Goal: Task Accomplishment & Management: Use online tool/utility

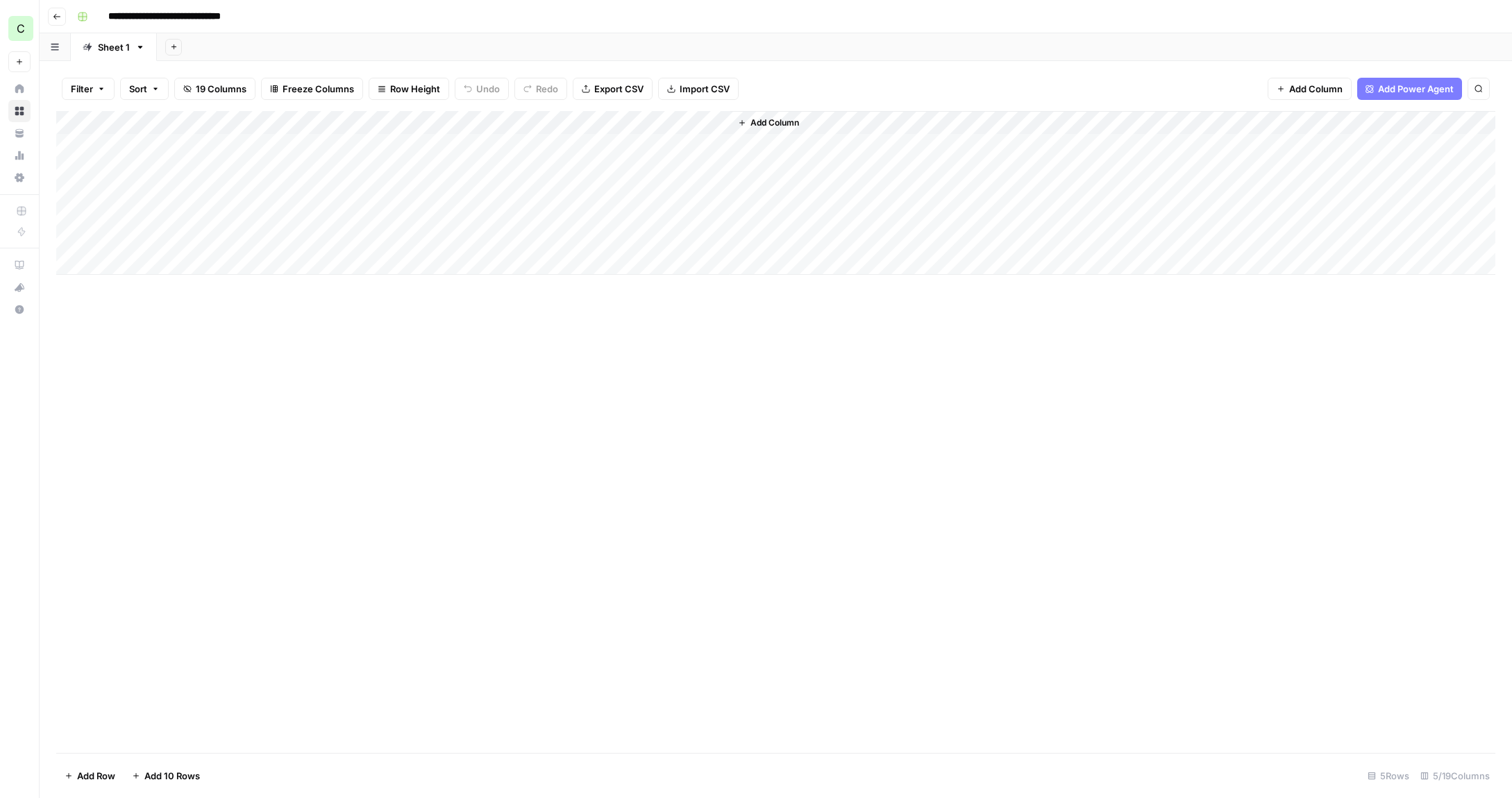
click at [56, 17] on icon "button" at bounding box center [56, 16] width 8 height 8
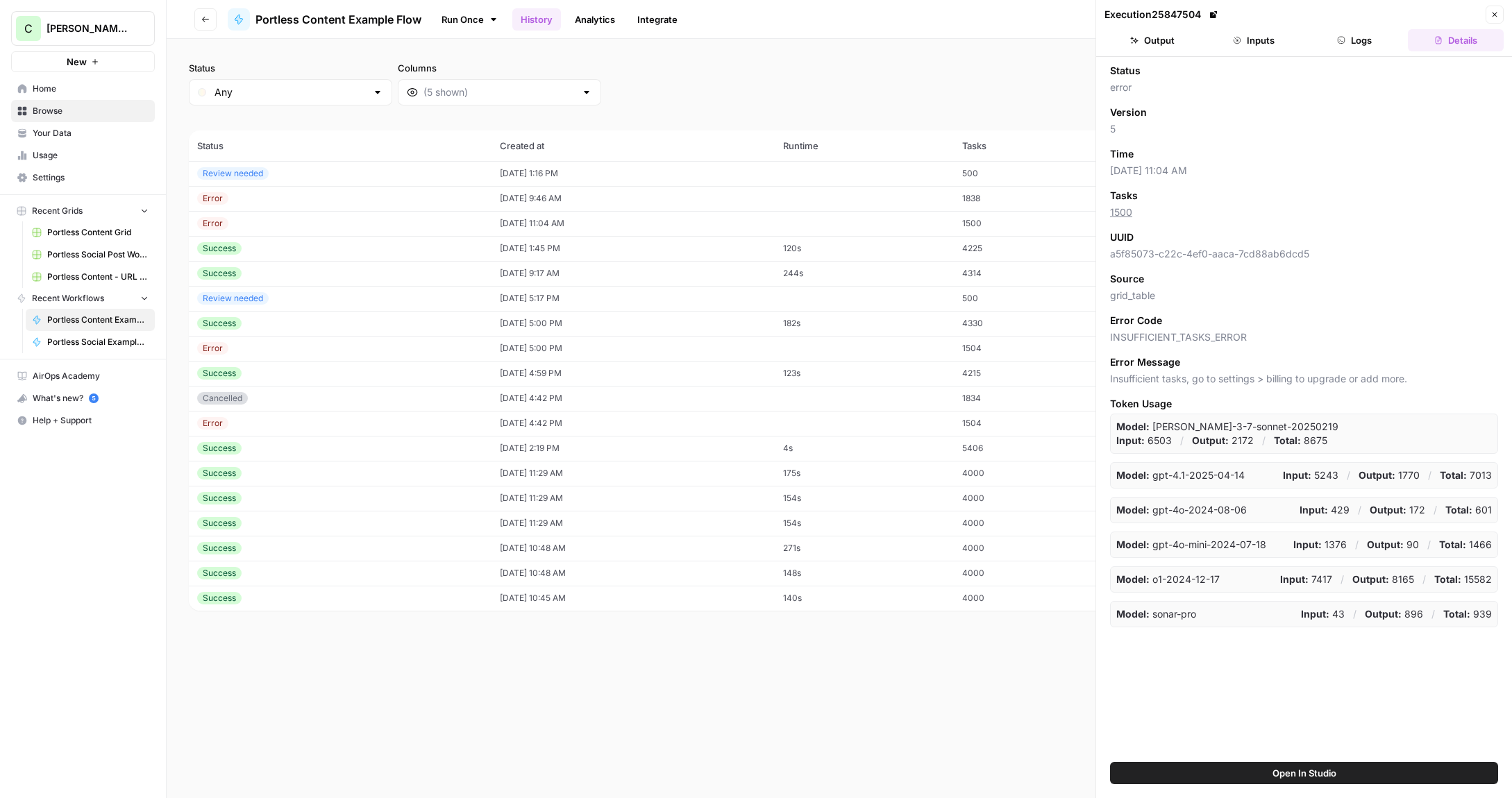
click at [1491, 14] on icon "button" at bounding box center [1494, 14] width 8 height 8
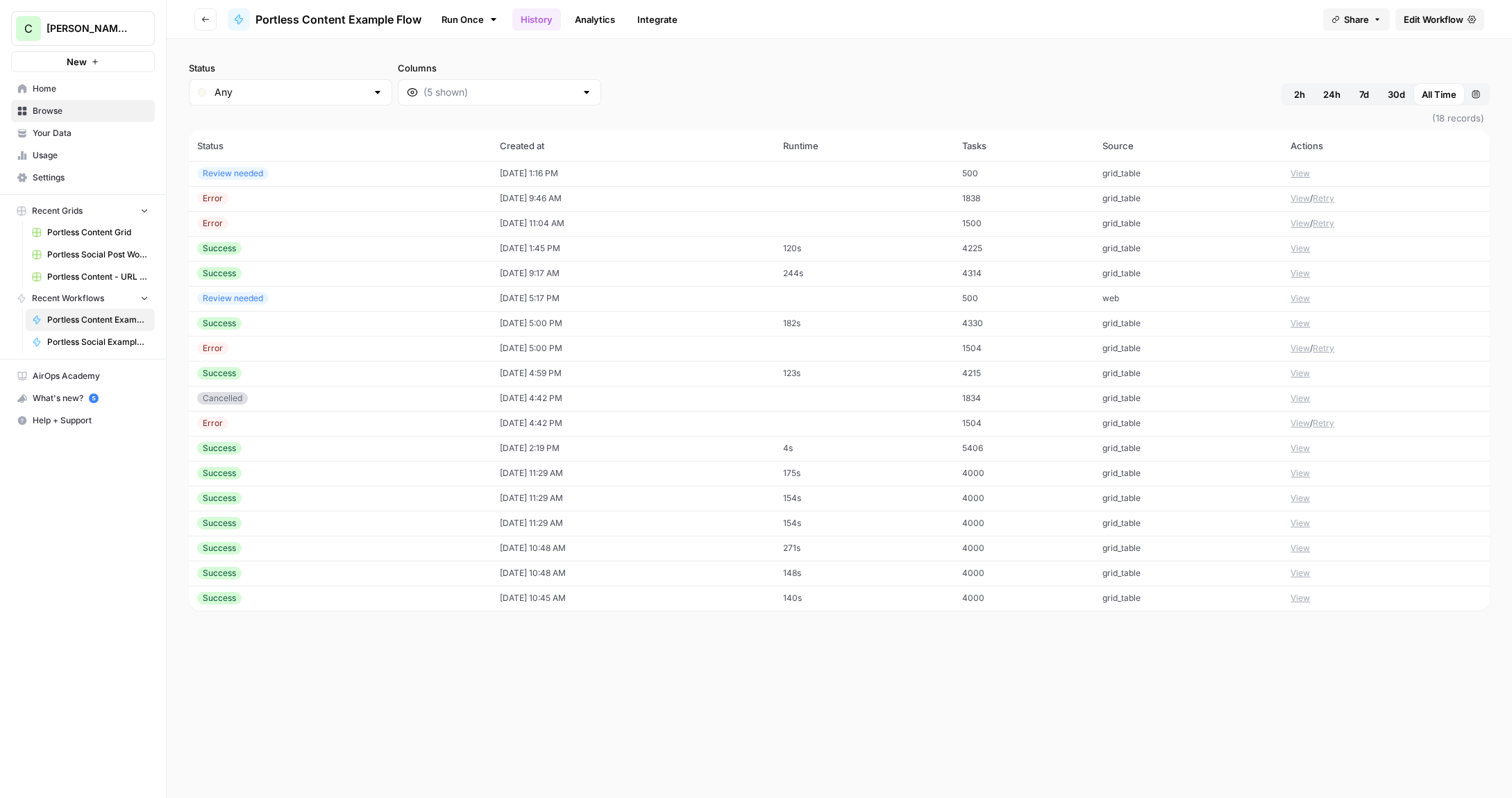
click at [60, 116] on span "Browse" at bounding box center [90, 111] width 116 height 13
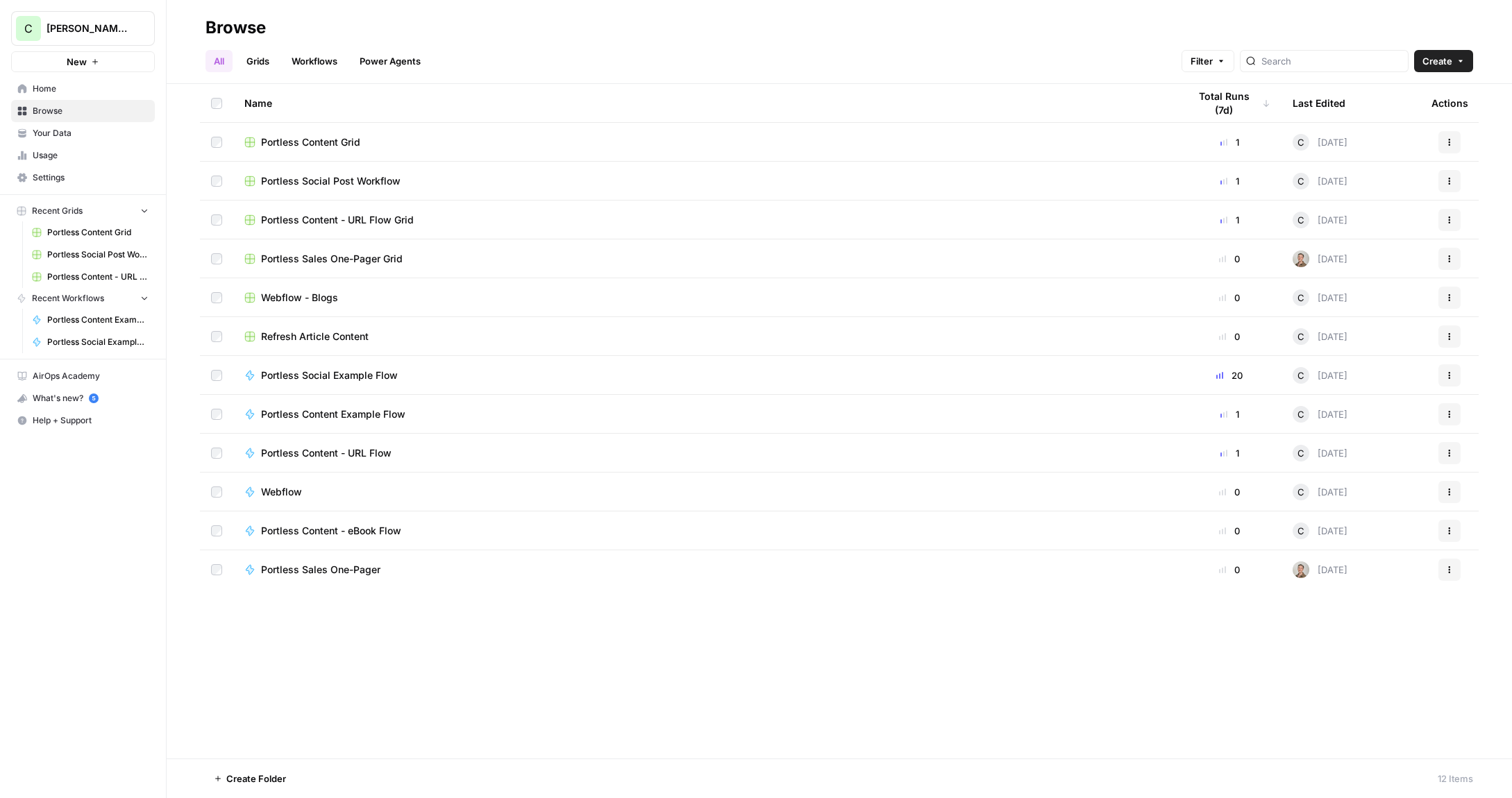
click at [60, 116] on span "Browse" at bounding box center [90, 111] width 116 height 13
click at [50, 96] on link "Home" at bounding box center [82, 88] width 144 height 23
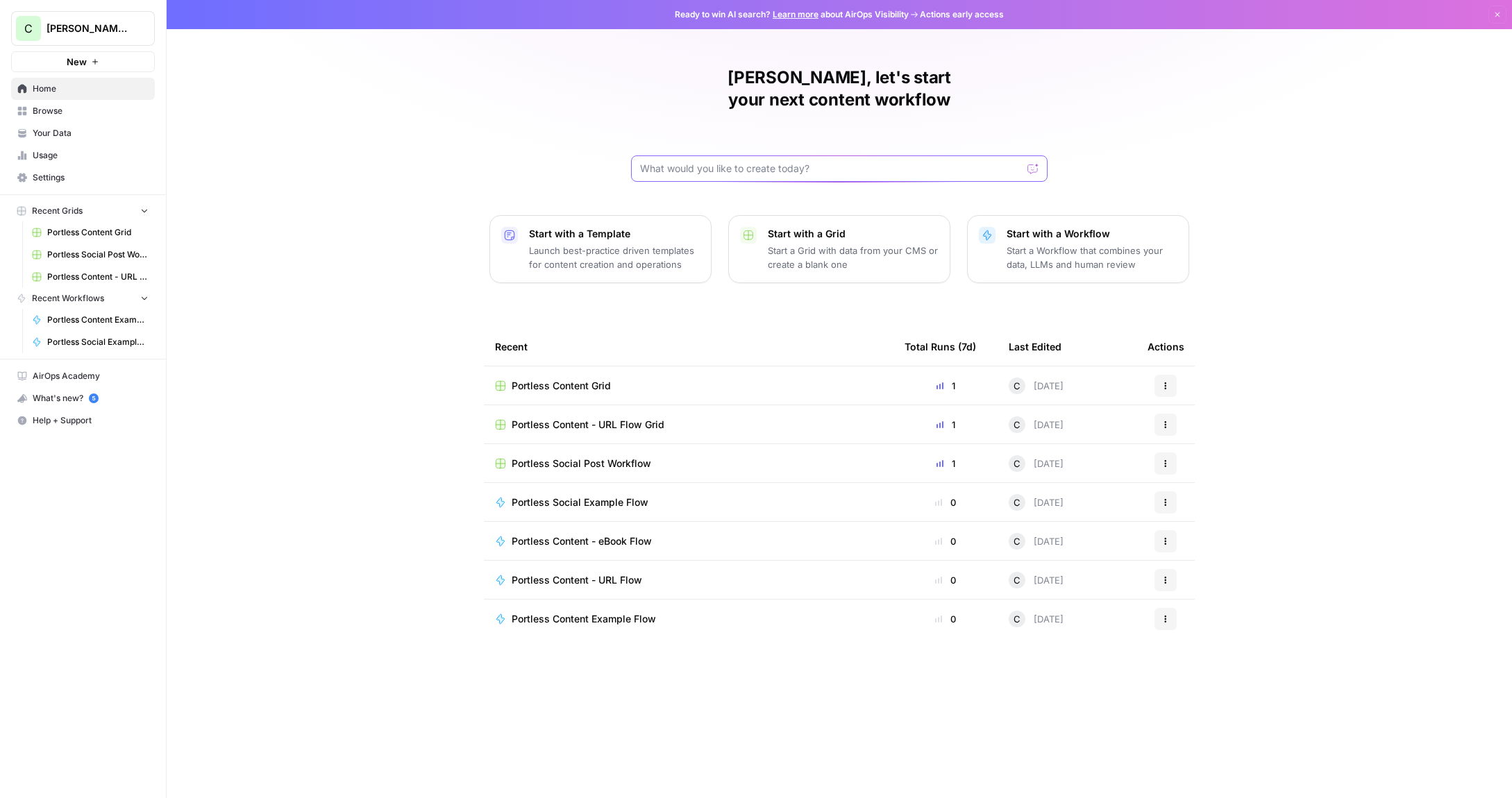
click at [770, 162] on input "text" at bounding box center [831, 168] width 382 height 14
type input "I want to create a workflow that create a customer case study from transcripts …"
